Goal: Task Accomplishment & Management: Use online tool/utility

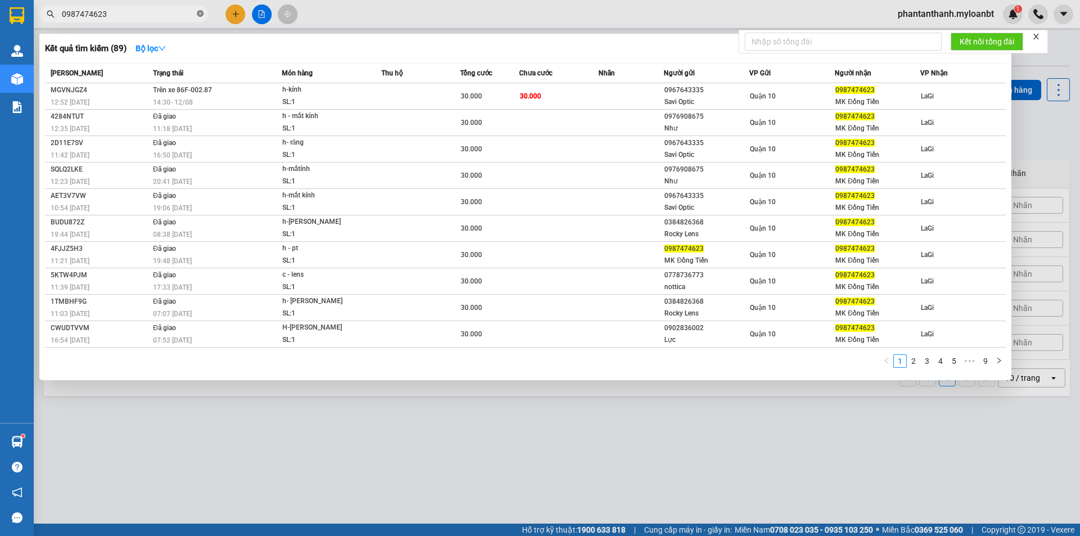
click at [201, 11] on icon "close-circle" at bounding box center [200, 13] width 7 height 7
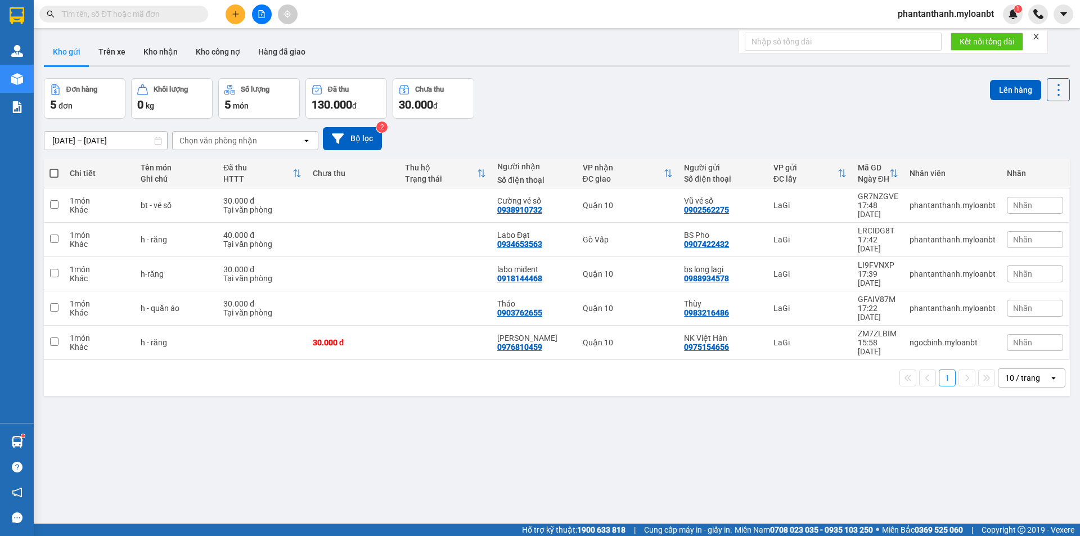
paste input "0395382771"
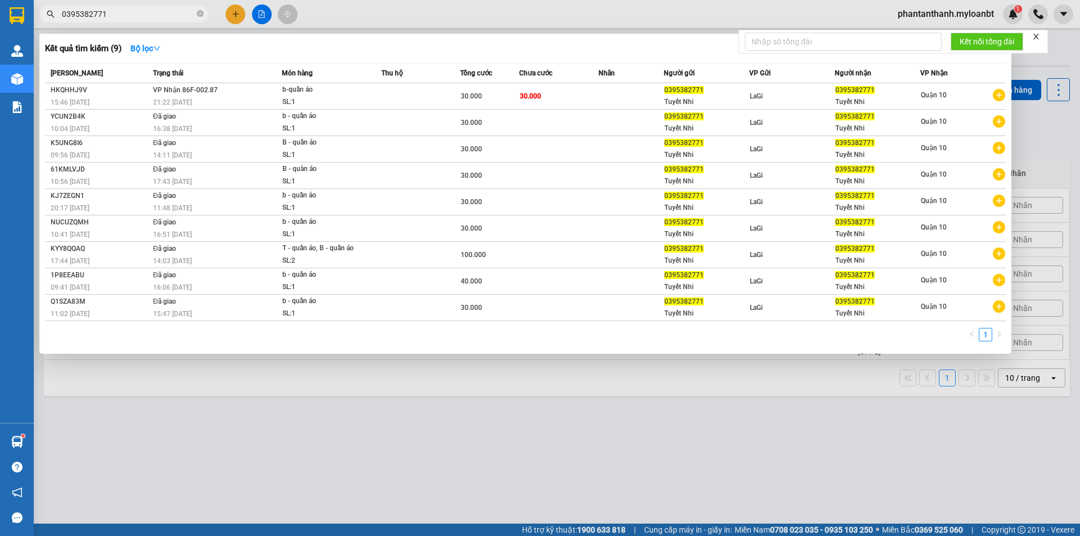
type input "0395382771"
click at [197, 14] on icon "close-circle" at bounding box center [200, 13] width 7 height 7
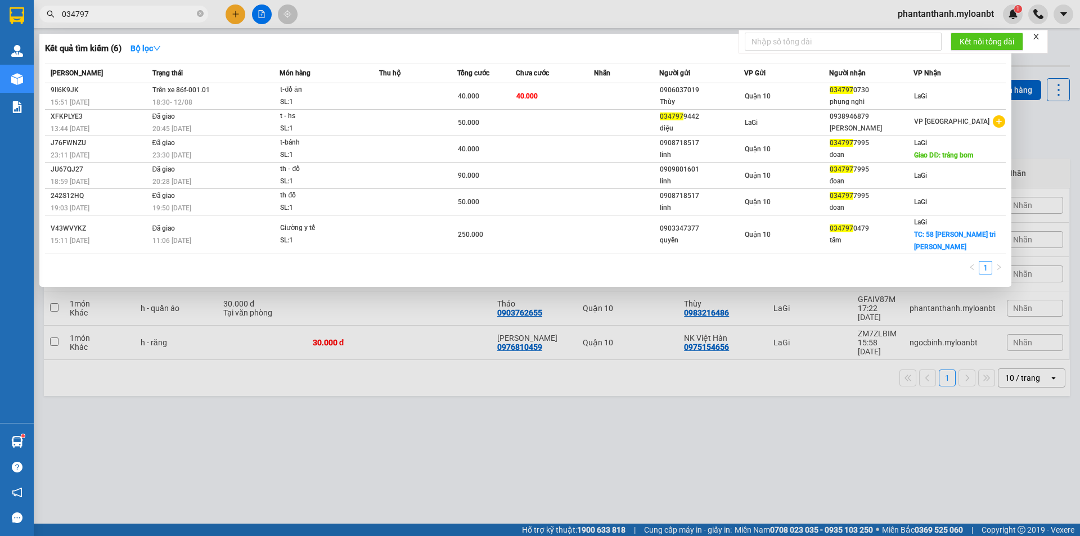
type input "034797"
click at [200, 14] on icon "close-circle" at bounding box center [200, 13] width 7 height 7
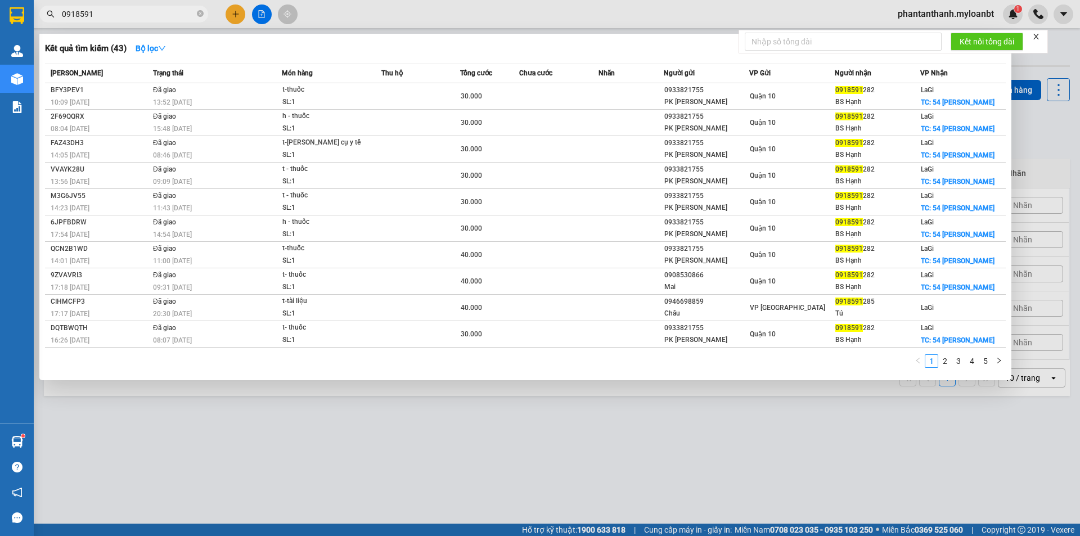
type input "0918591"
click at [199, 13] on icon "close-circle" at bounding box center [200, 13] width 7 height 7
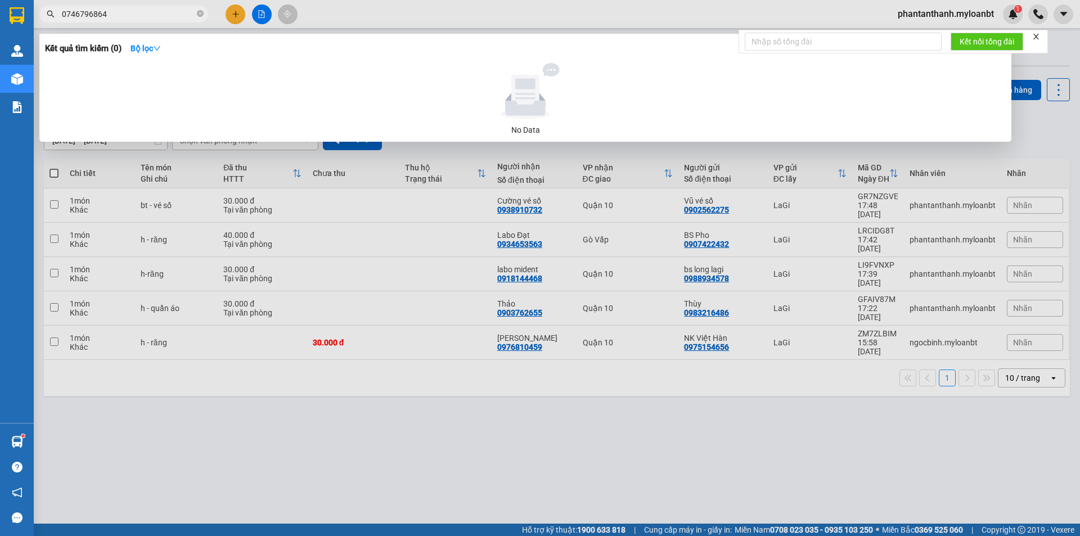
click at [74, 14] on input "0746796864" at bounding box center [128, 14] width 133 height 12
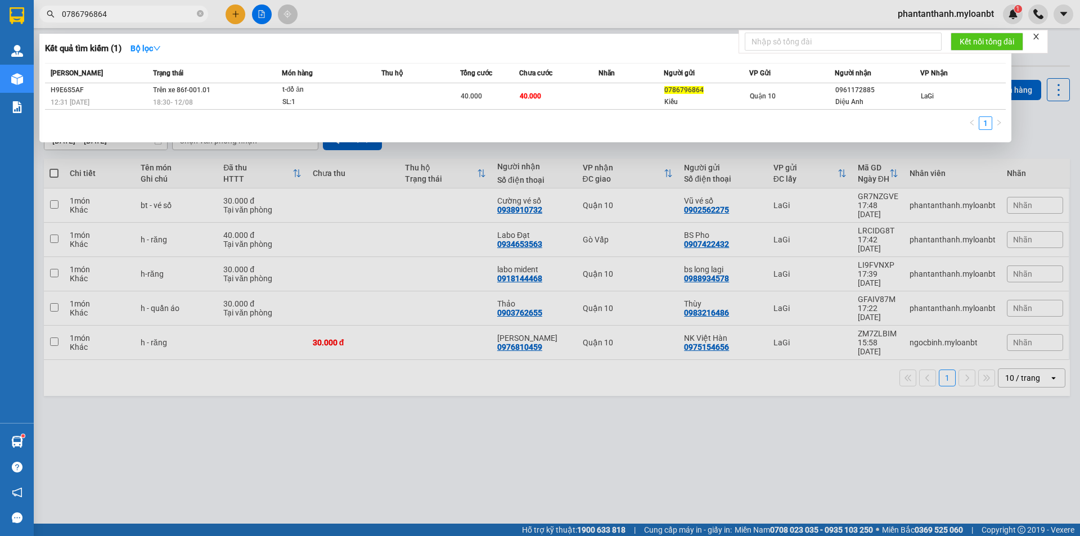
type input "0786796864"
click at [196, 14] on span "0786796864" at bounding box center [123, 14] width 169 height 17
click at [199, 14] on icon "close-circle" at bounding box center [200, 13] width 7 height 7
type input "612"
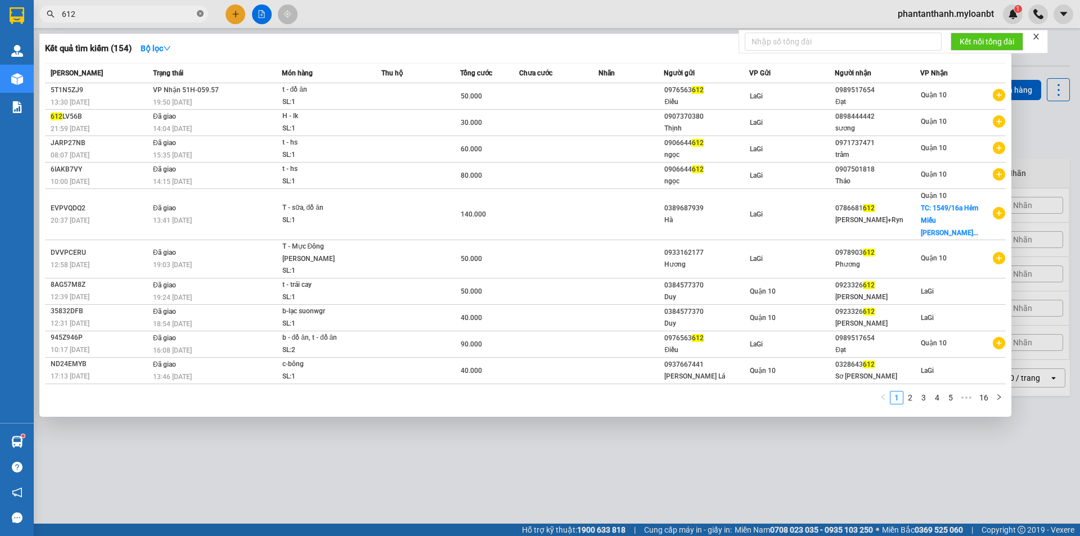
click at [202, 16] on icon "close-circle" at bounding box center [200, 13] width 7 height 7
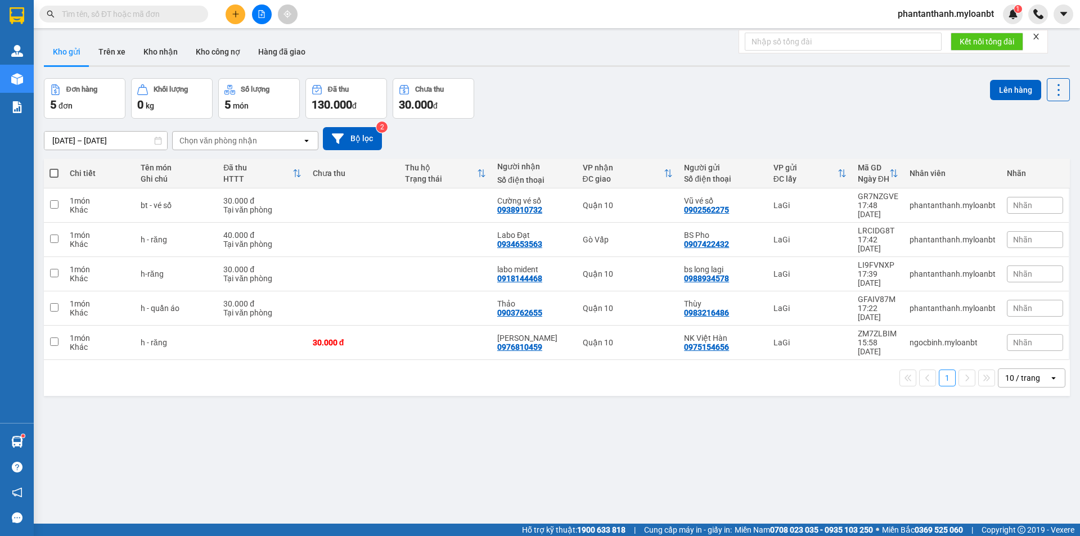
paste input "0328643612"
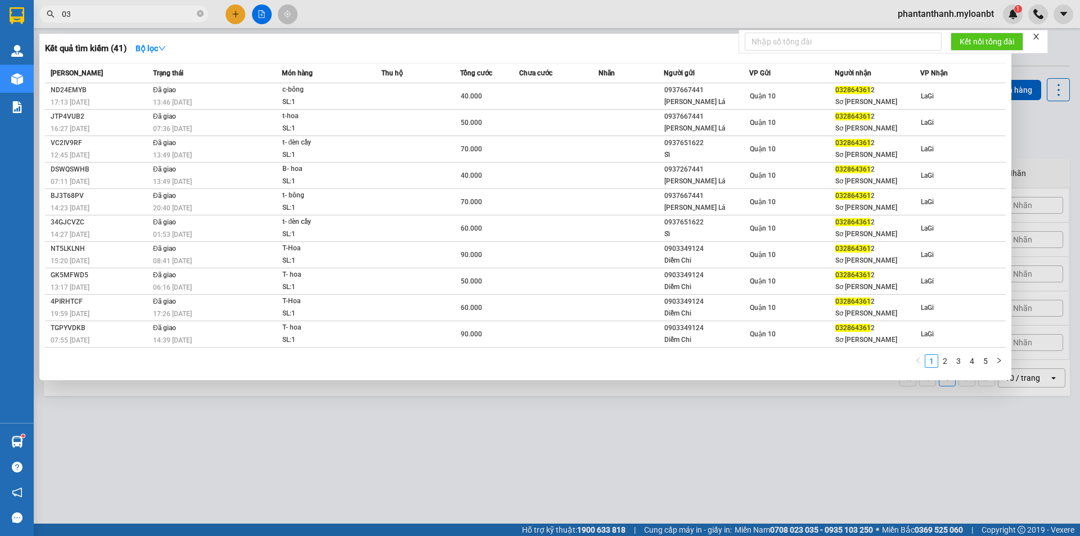
type input "0"
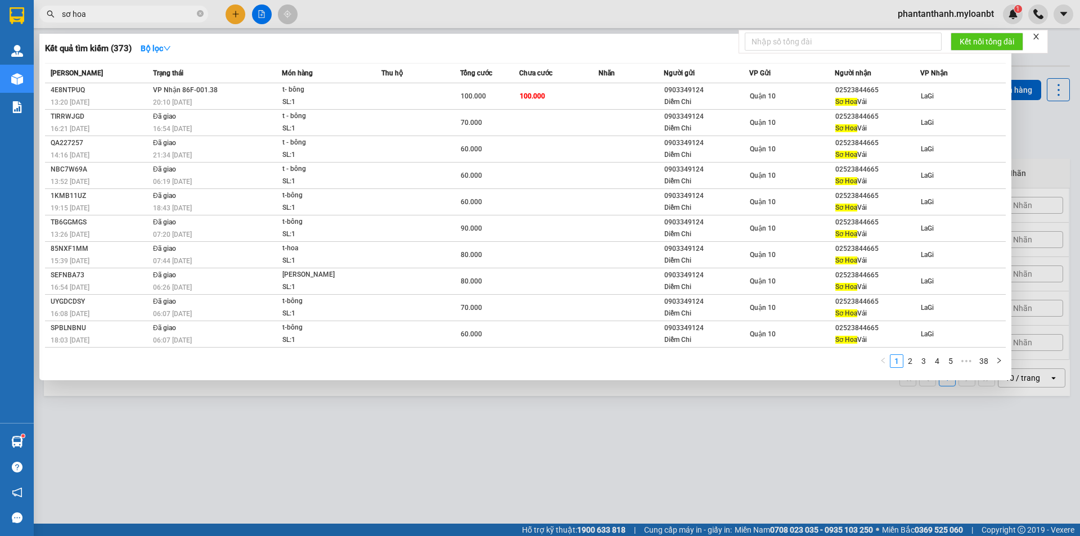
type input "sơ hoa"
click at [200, 12] on icon "close-circle" at bounding box center [200, 13] width 7 height 7
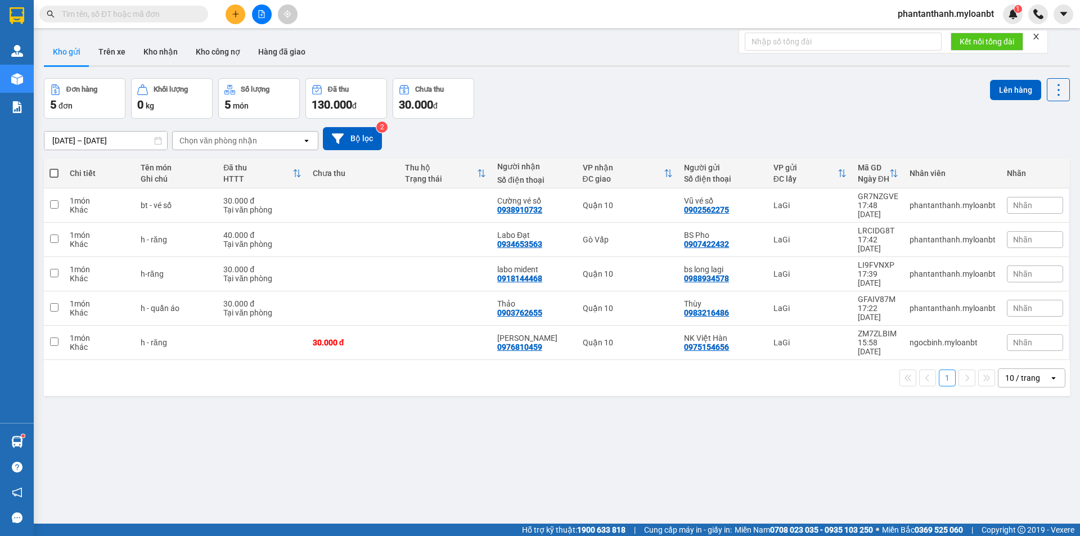
click at [174, 11] on input "text" at bounding box center [128, 14] width 133 height 12
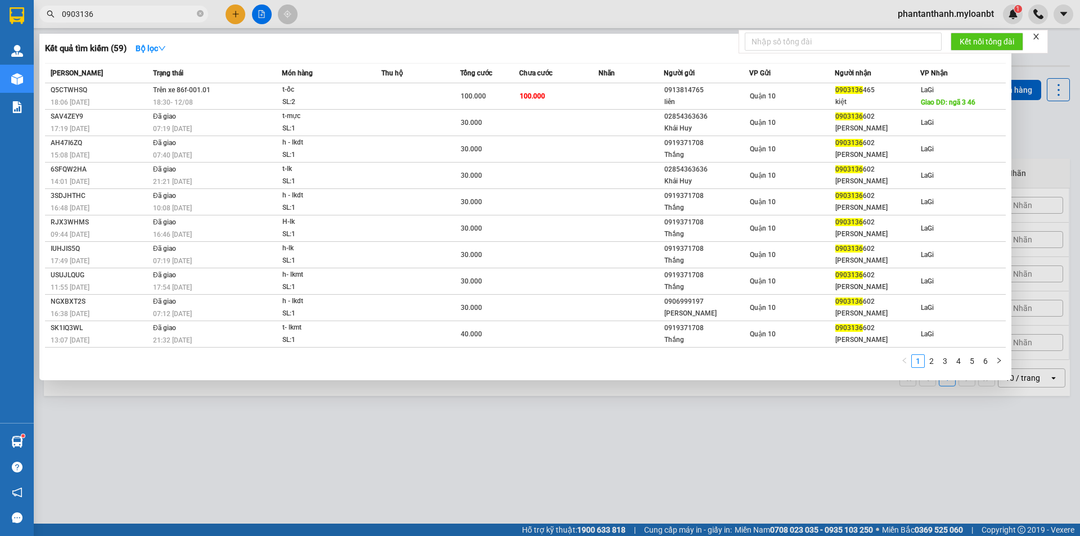
type input "0903136"
click at [201, 16] on icon "close-circle" at bounding box center [200, 13] width 7 height 7
